Goal: Information Seeking & Learning: Learn about a topic

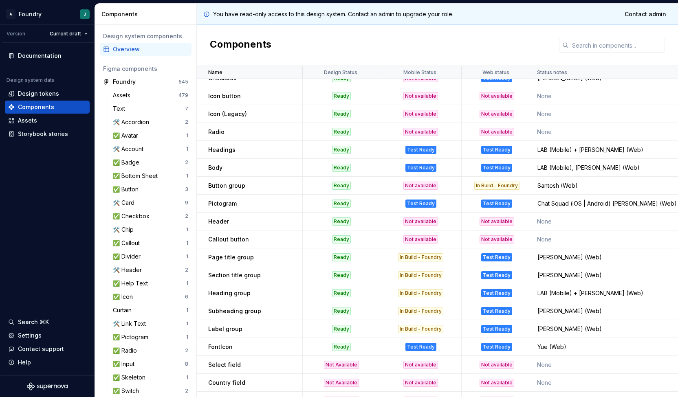
scroll to position [369, 0]
click at [251, 176] on td "Button group" at bounding box center [250, 185] width 106 height 18
click at [251, 187] on div "Button group" at bounding box center [255, 185] width 94 height 8
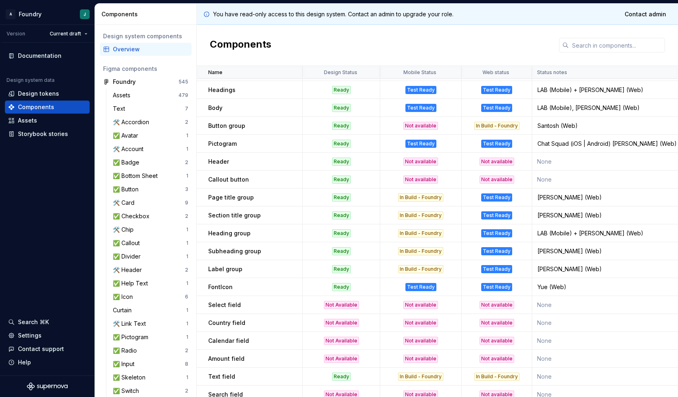
scroll to position [448, 0]
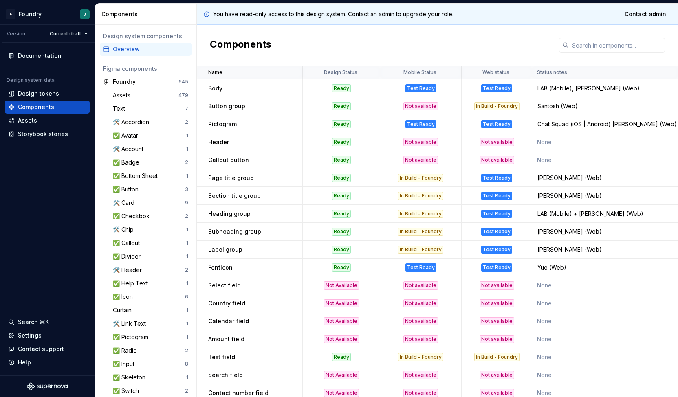
click at [251, 187] on td "Section title group" at bounding box center [250, 196] width 106 height 18
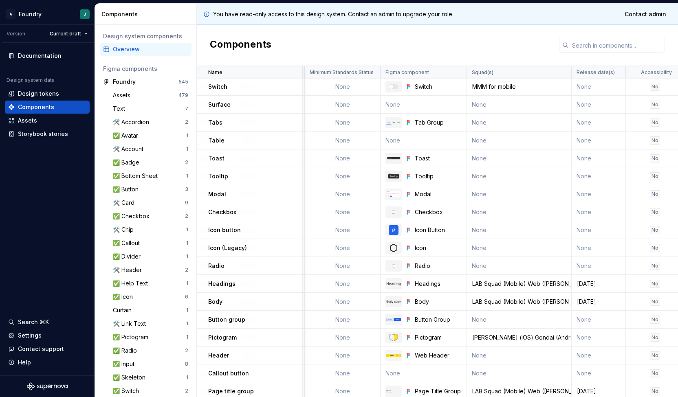
scroll to position [234, 260]
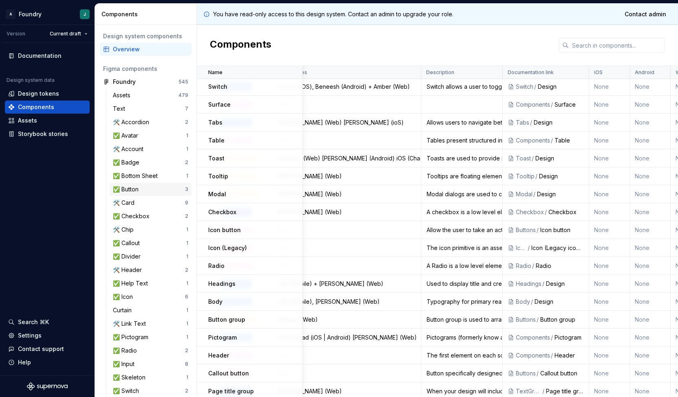
click at [154, 188] on div "✅ Button" at bounding box center [149, 189] width 72 height 8
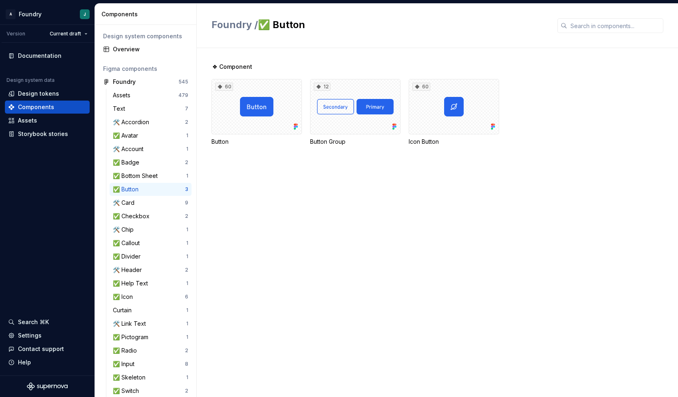
click at [383, 241] on div "❖ Component 60 Button 12 Button Group 60 Icon Button" at bounding box center [445, 222] width 467 height 349
click at [252, 110] on div "60" at bounding box center [257, 106] width 90 height 55
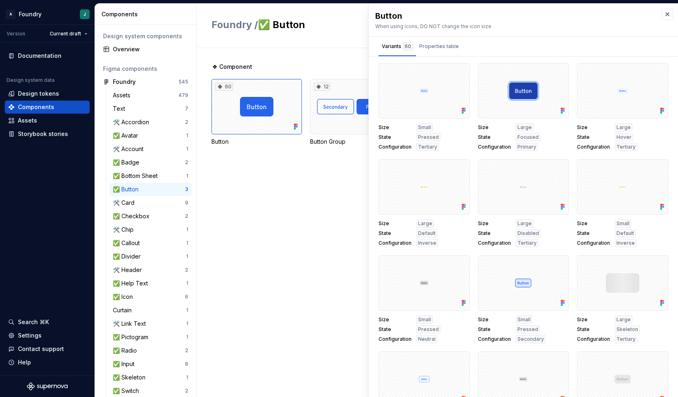
click at [320, 172] on div "❖ Component 60 Button 12 Button Group 60 Icon Button" at bounding box center [445, 222] width 467 height 349
click at [276, 174] on div "❖ Component 60 Button 12 Button Group 60 Icon Button" at bounding box center [445, 222] width 467 height 349
click at [300, 263] on div "❖ Component 60 Button 12 Button Group 60 Icon Button" at bounding box center [445, 222] width 467 height 349
click at [662, 15] on button "button" at bounding box center [667, 14] width 11 height 11
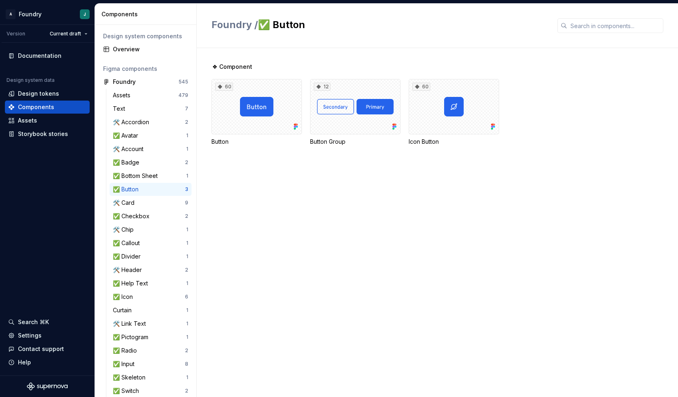
click at [662, 15] on div "Foundry / ✅ Button" at bounding box center [437, 26] width 481 height 44
click at [157, 50] on div "Overview" at bounding box center [150, 49] width 75 height 8
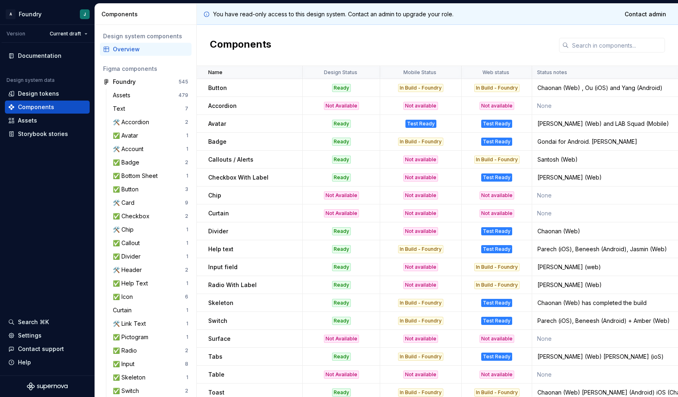
click at [291, 144] on div "Badge" at bounding box center [255, 142] width 94 height 8
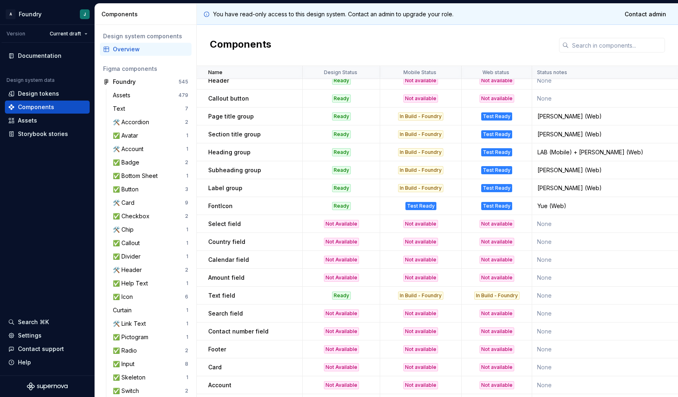
scroll to position [654, 0]
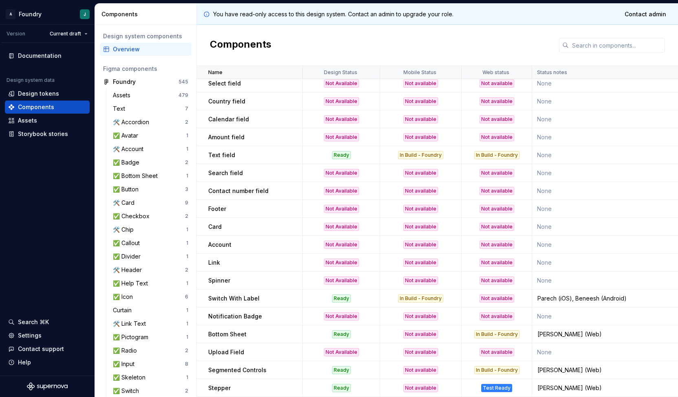
click at [223, 172] on p "Search field" at bounding box center [225, 173] width 35 height 8
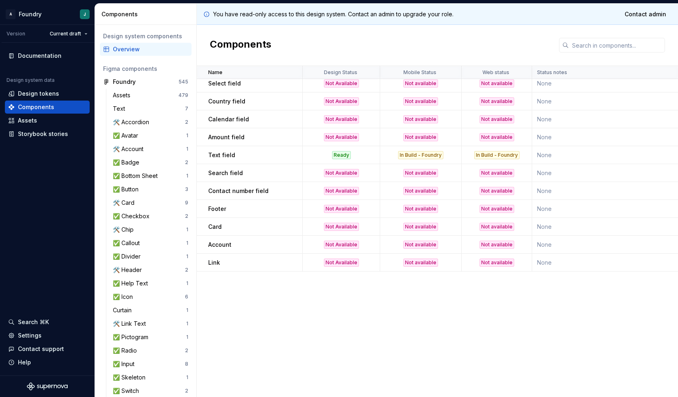
scroll to position [324, 0]
